Goal: Navigation & Orientation: Find specific page/section

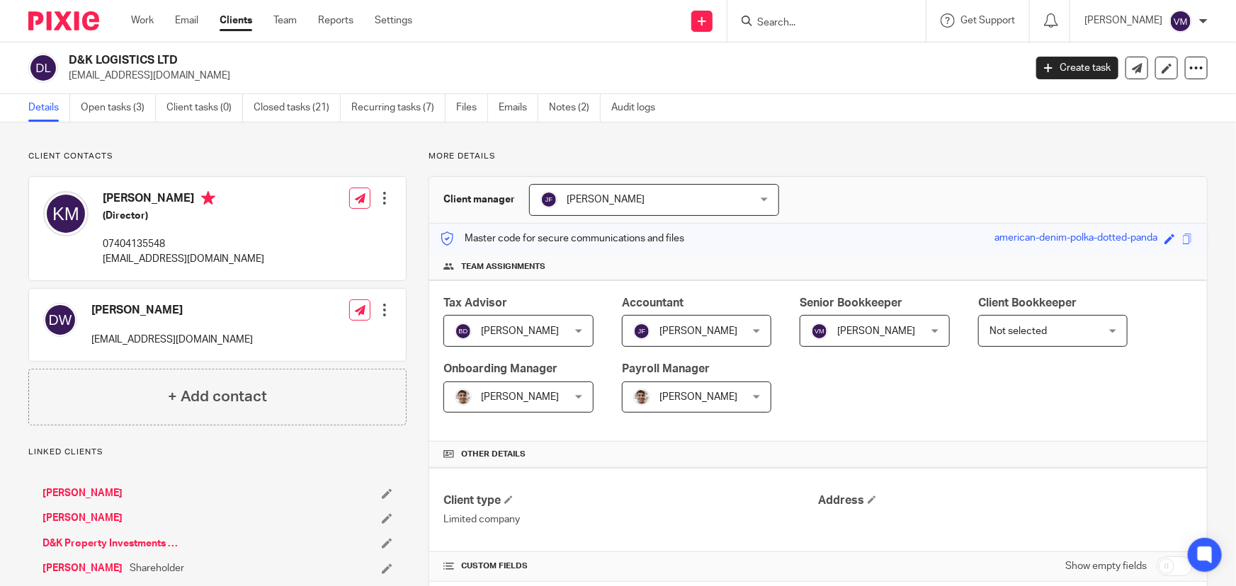
click at [283, 13] on div "Work Email Clients Team Reports Settings Work Email Clients Team Reports Settin…" at bounding box center [275, 21] width 317 height 42
click at [283, 20] on link "Team" at bounding box center [284, 20] width 23 height 14
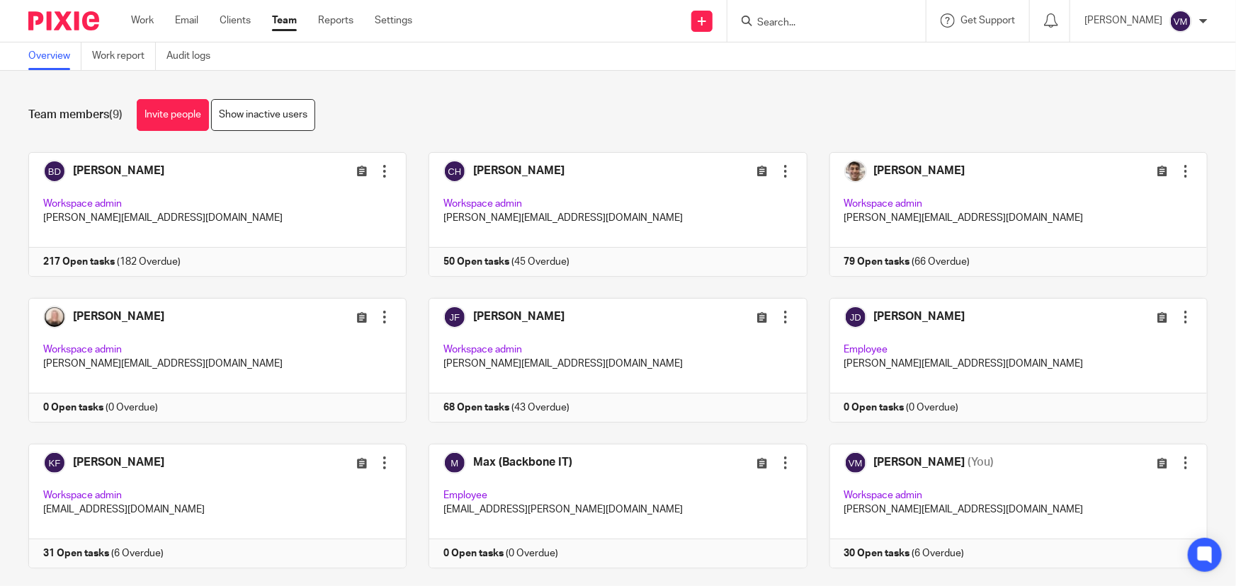
click at [276, 24] on link "Team" at bounding box center [284, 20] width 25 height 14
click at [187, 53] on link "Audit logs" at bounding box center [193, 56] width 55 height 28
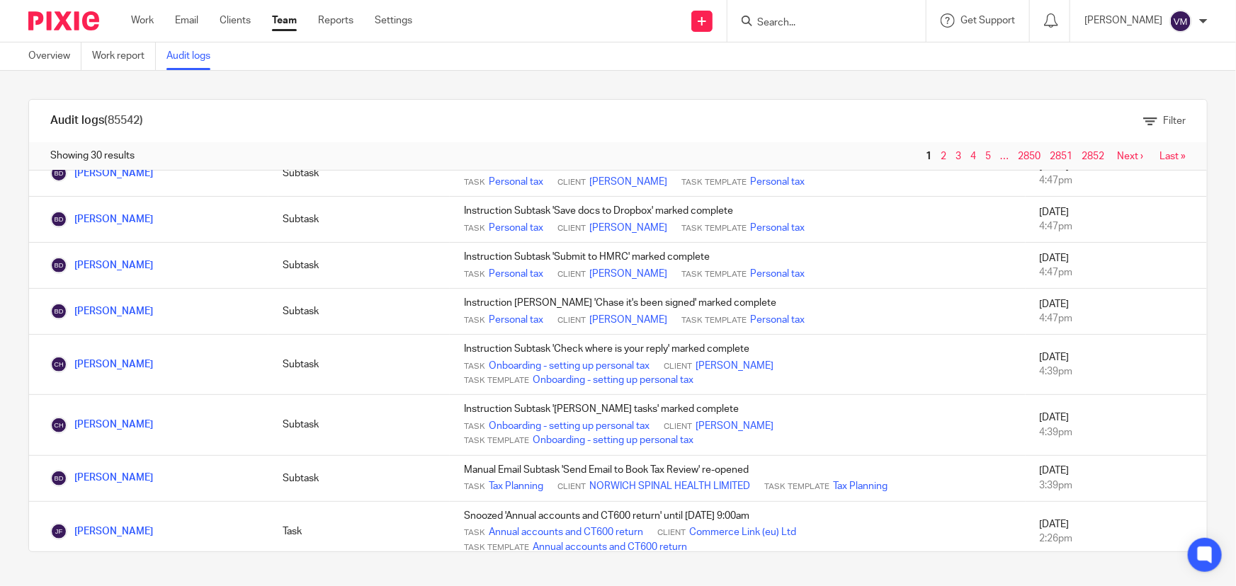
scroll to position [386, 0]
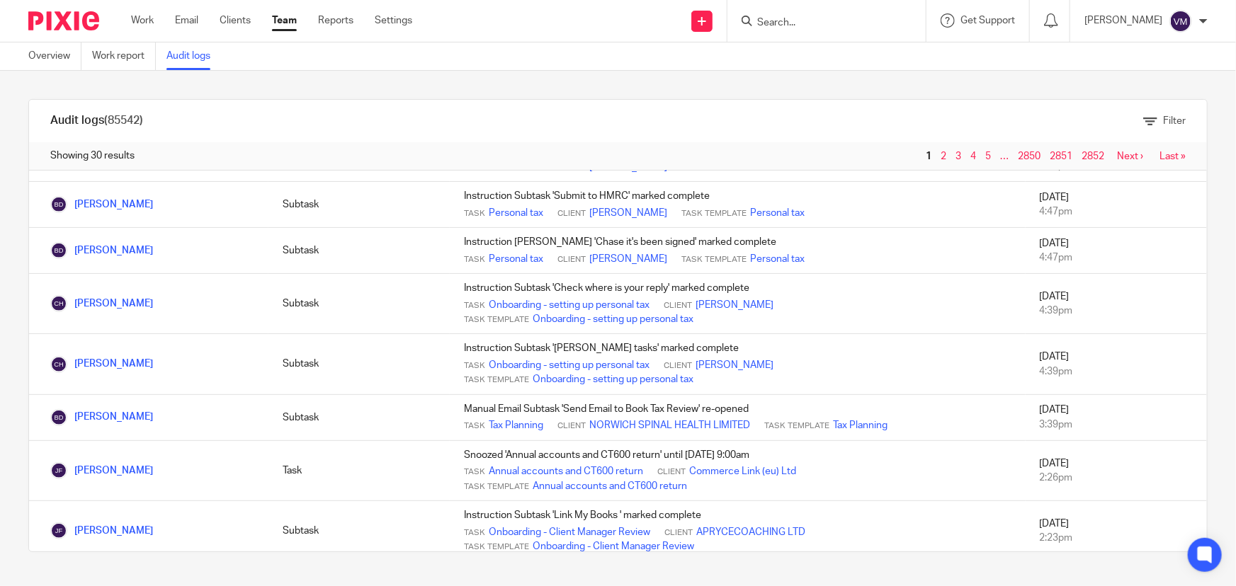
click at [286, 21] on link "Team" at bounding box center [284, 20] width 25 height 14
